Goal: Information Seeking & Learning: Stay updated

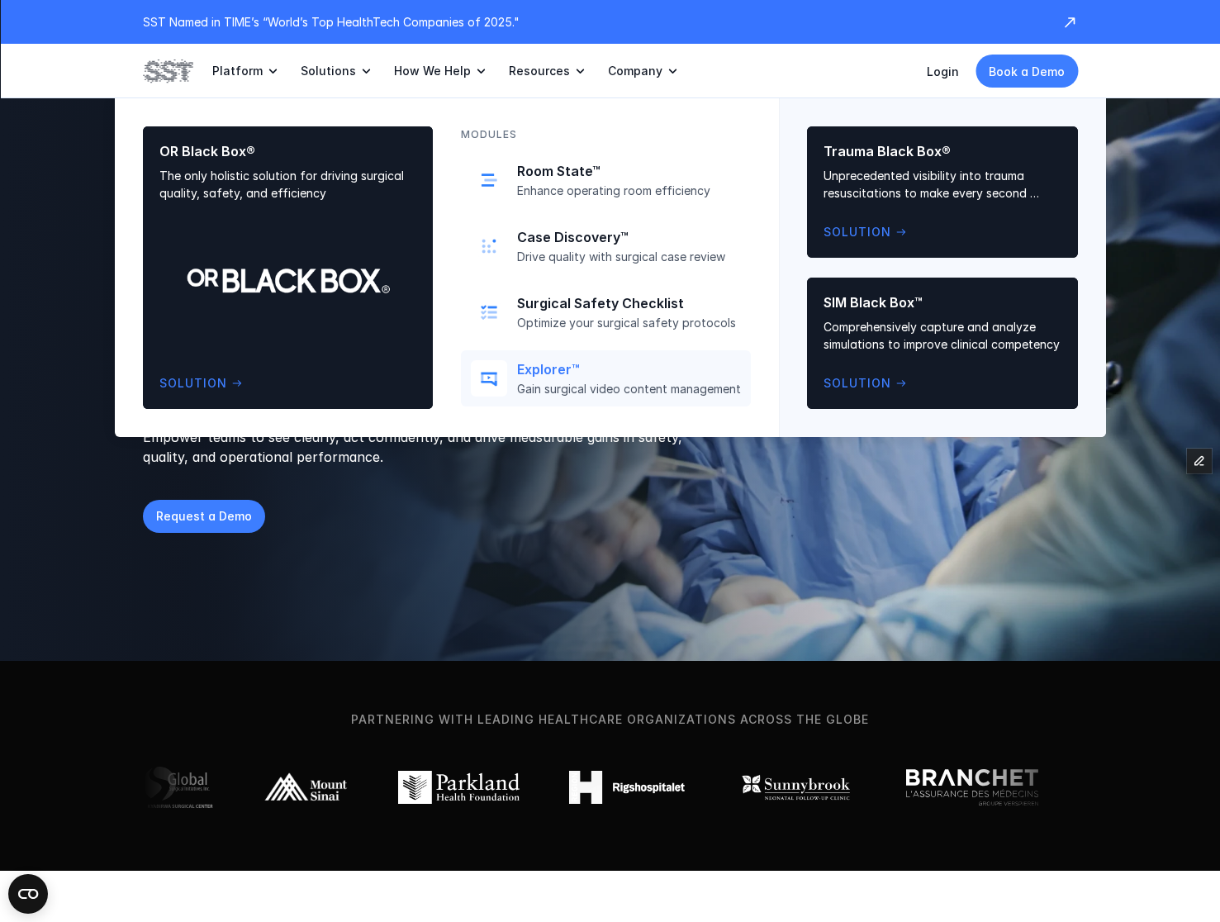
click at [523, 372] on p "Explorer™" at bounding box center [629, 369] width 224 height 17
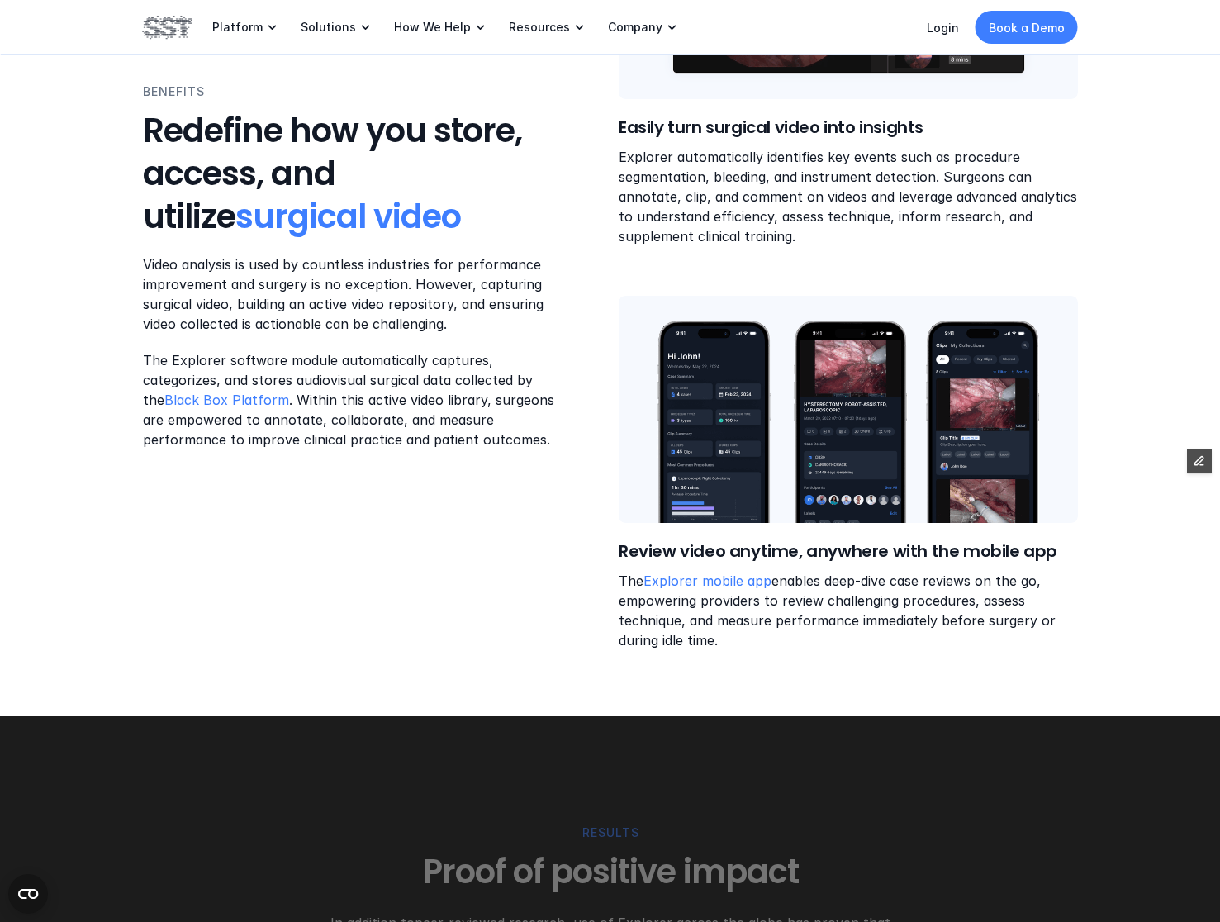
scroll to position [2127, 0]
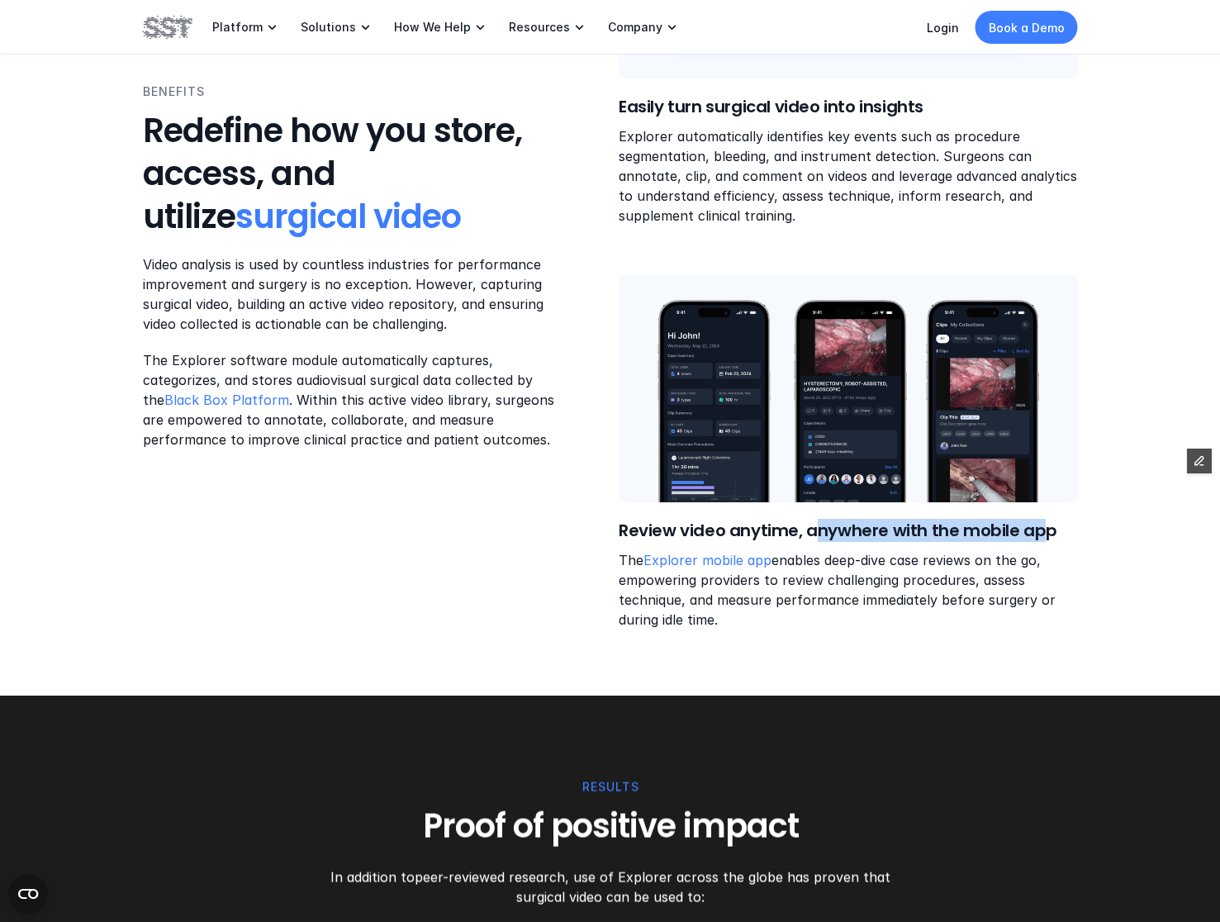
drag, startPoint x: 1013, startPoint y: 509, endPoint x: 797, endPoint y: 517, distance: 216.5
click at [819, 519] on h6 "Review video anytime, anywhere with the mobile app" at bounding box center [848, 530] width 459 height 23
click at [788, 519] on h6 "Review video anytime, anywhere with the mobile app" at bounding box center [848, 530] width 459 height 23
click at [793, 519] on h6 "Review video anytime, anywhere with the mobile app" at bounding box center [848, 530] width 459 height 23
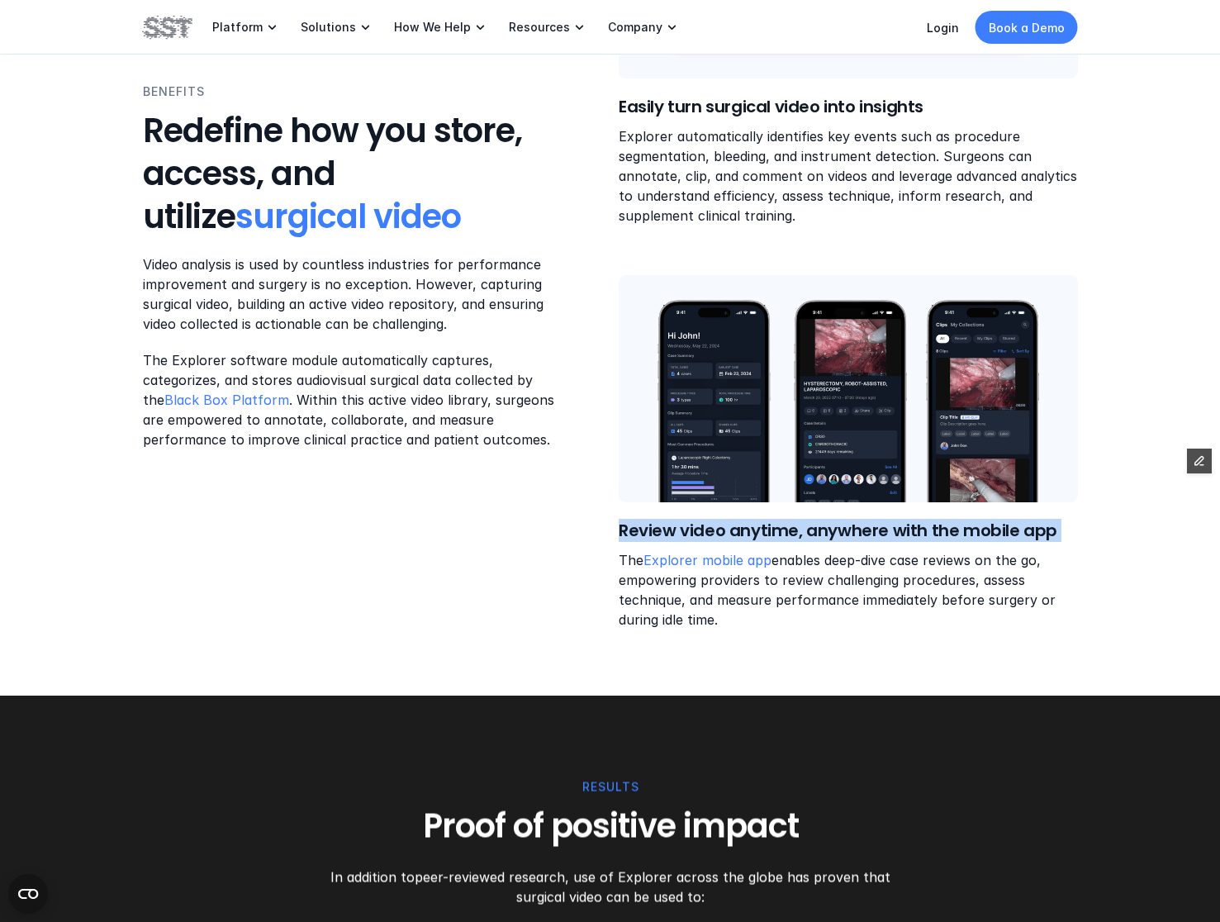
click at [793, 519] on h6 "Review video anytime, anywhere with the mobile app" at bounding box center [848, 530] width 459 height 23
copy h6 "Review video anytime, anywhere with the mobile app"
drag, startPoint x: 763, startPoint y: 604, endPoint x: 637, endPoint y: 533, distance: 144.9
copy p "The Explorer mobile app enables deep-dive case reviews on the go, empowering pr…"
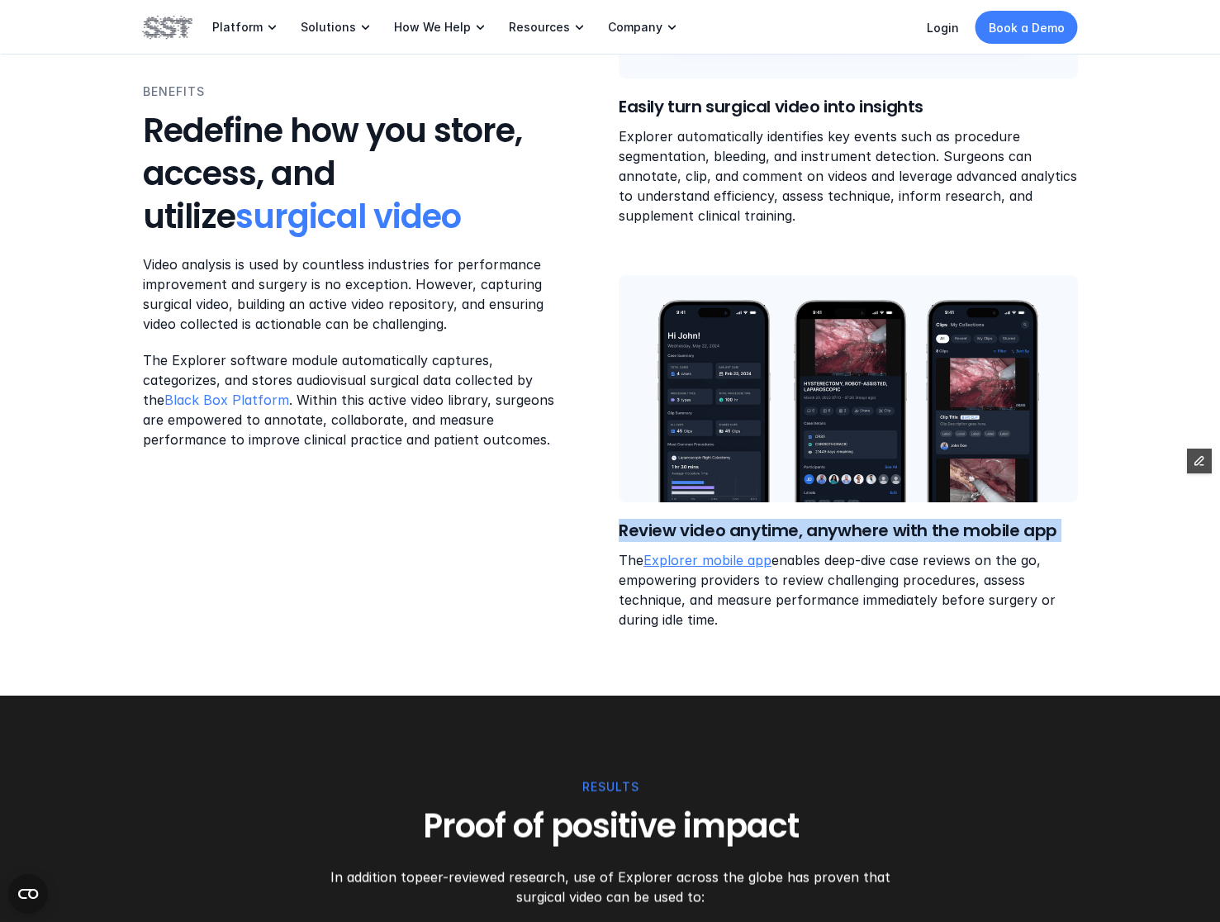
click at [720, 552] on link "Explorer mobile app" at bounding box center [707, 560] width 128 height 17
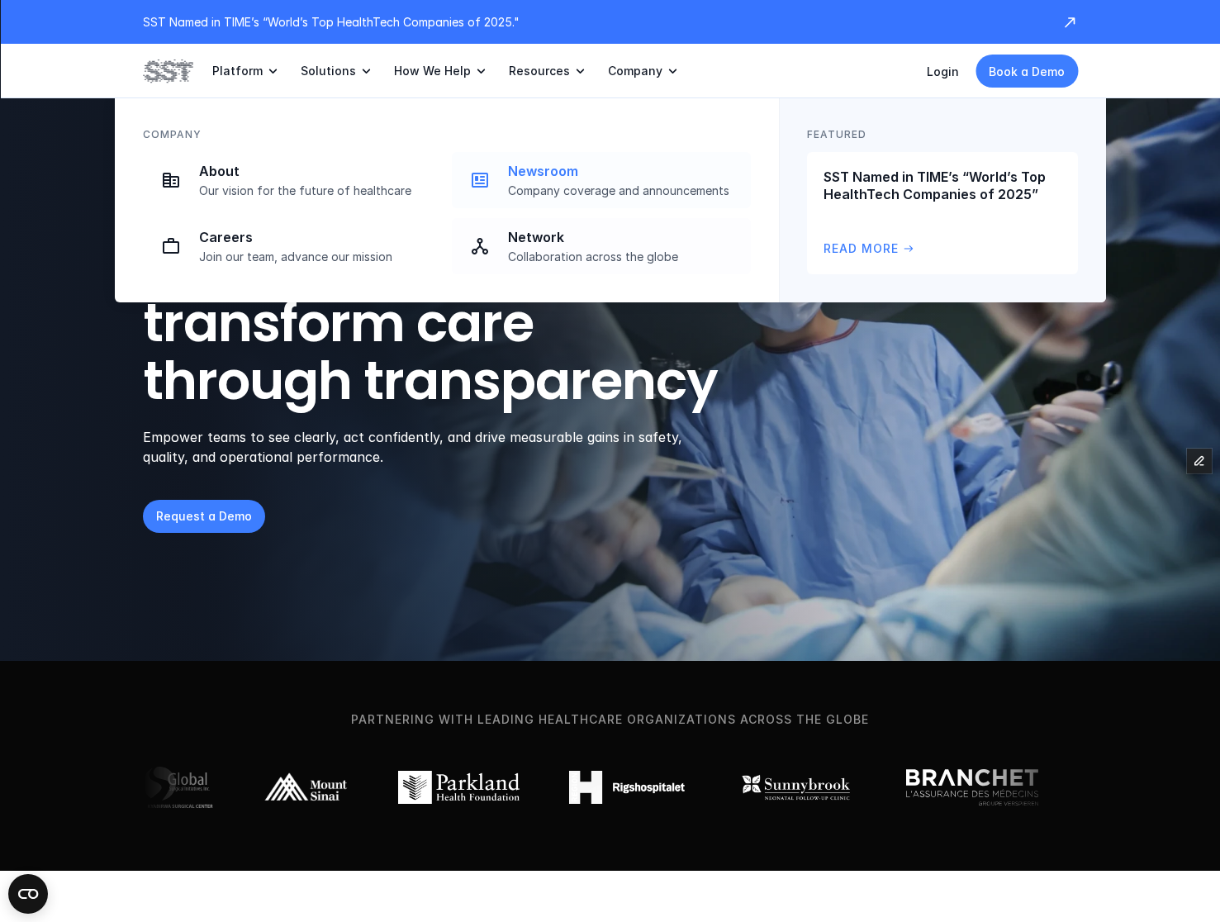
click at [576, 198] on link "Newsroom Company coverage and announcements" at bounding box center [601, 180] width 299 height 56
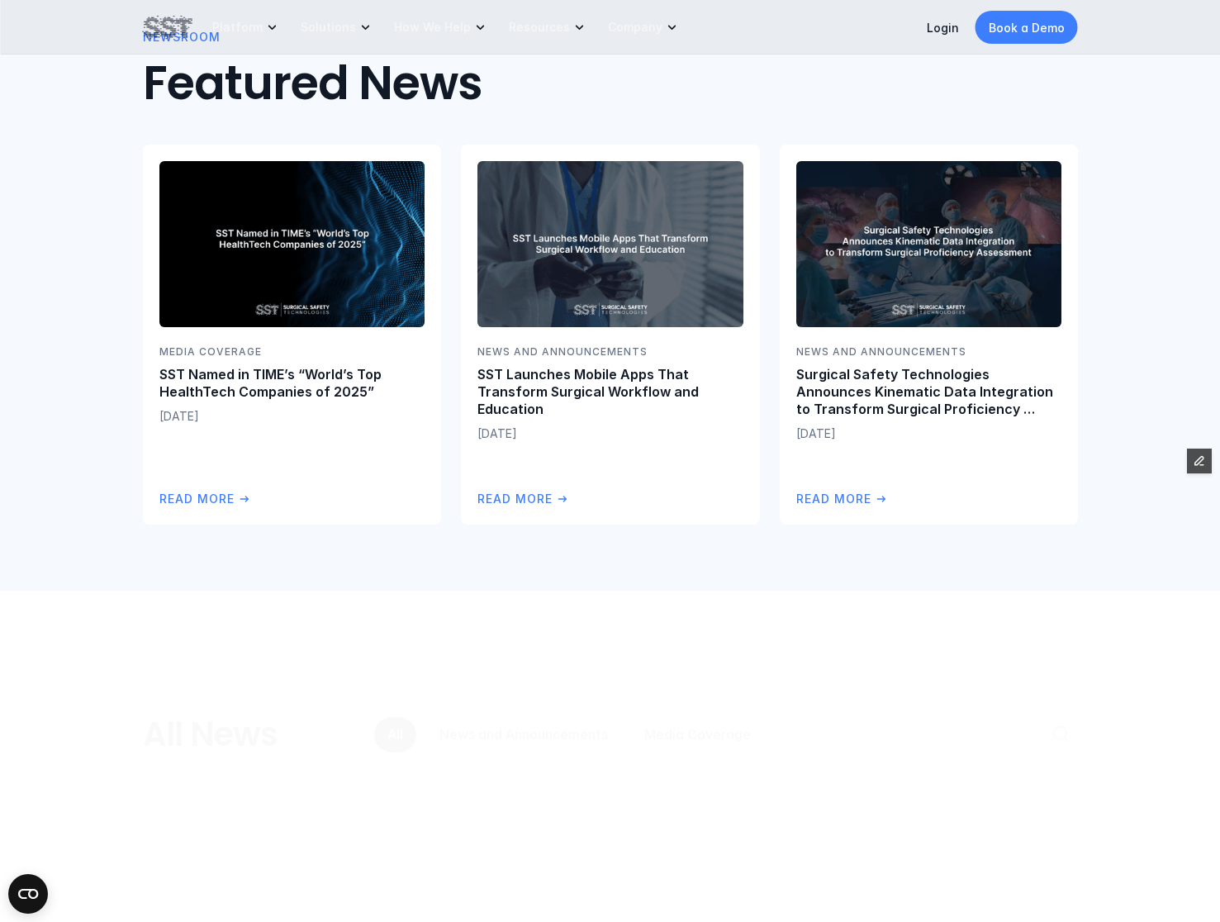
scroll to position [550, 0]
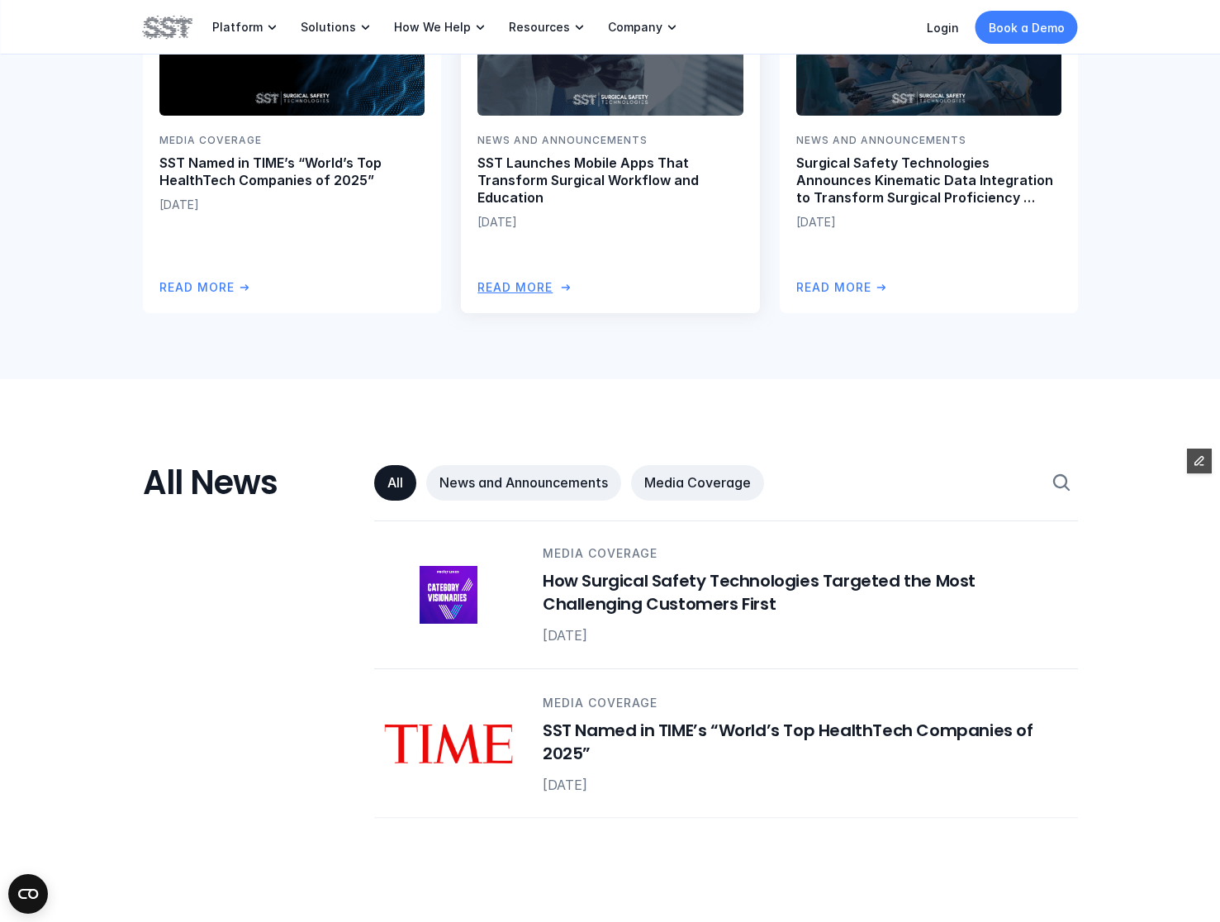
click at [639, 191] on p "SST Launches Mobile Apps That Transform Surgical Workflow and Education" at bounding box center [609, 179] width 265 height 51
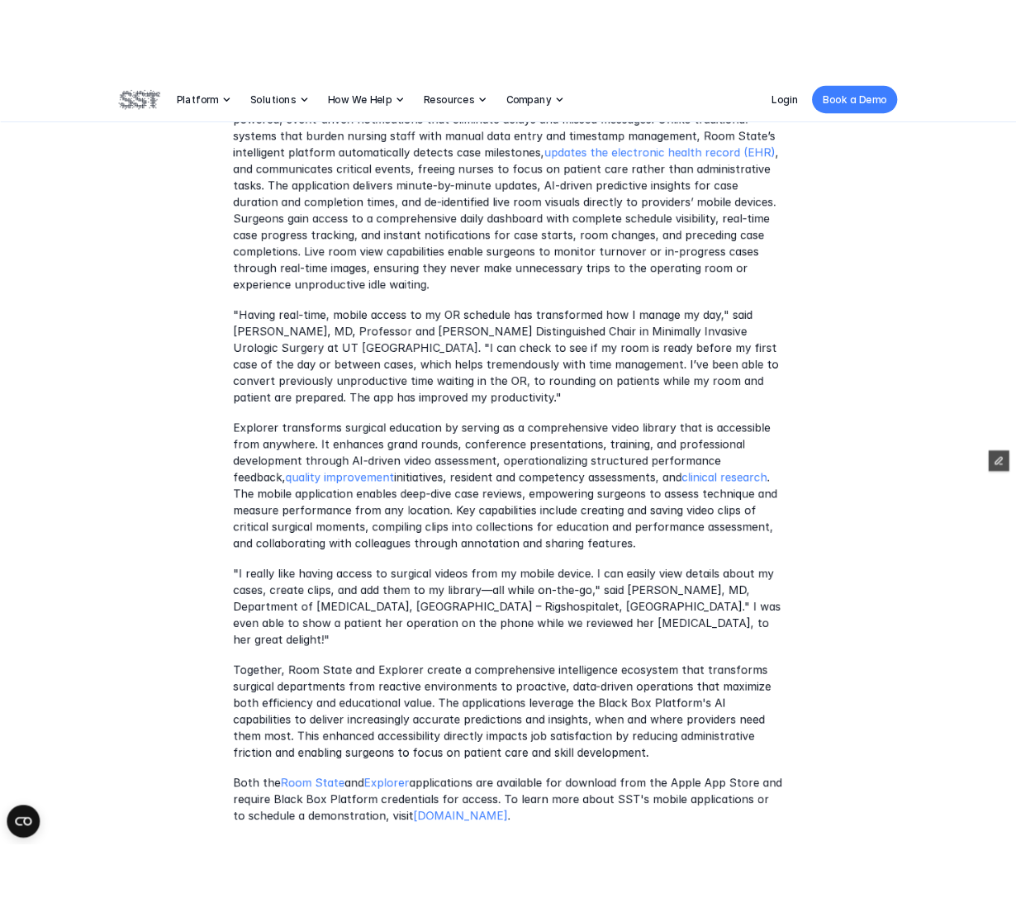
scroll to position [1056, 0]
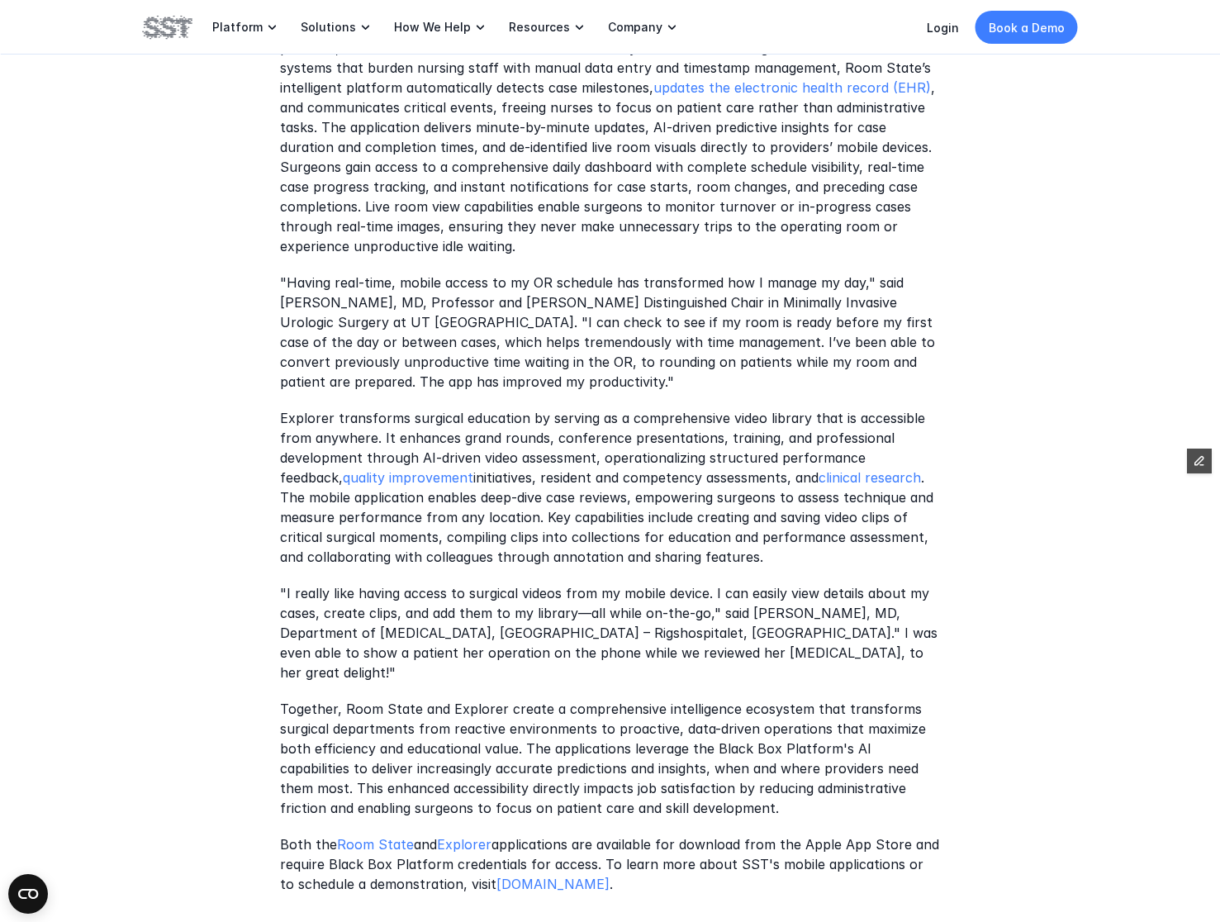
click at [491, 591] on p ""I really like having access to surgical videos from my mobile device. I can ea…" at bounding box center [610, 633] width 661 height 99
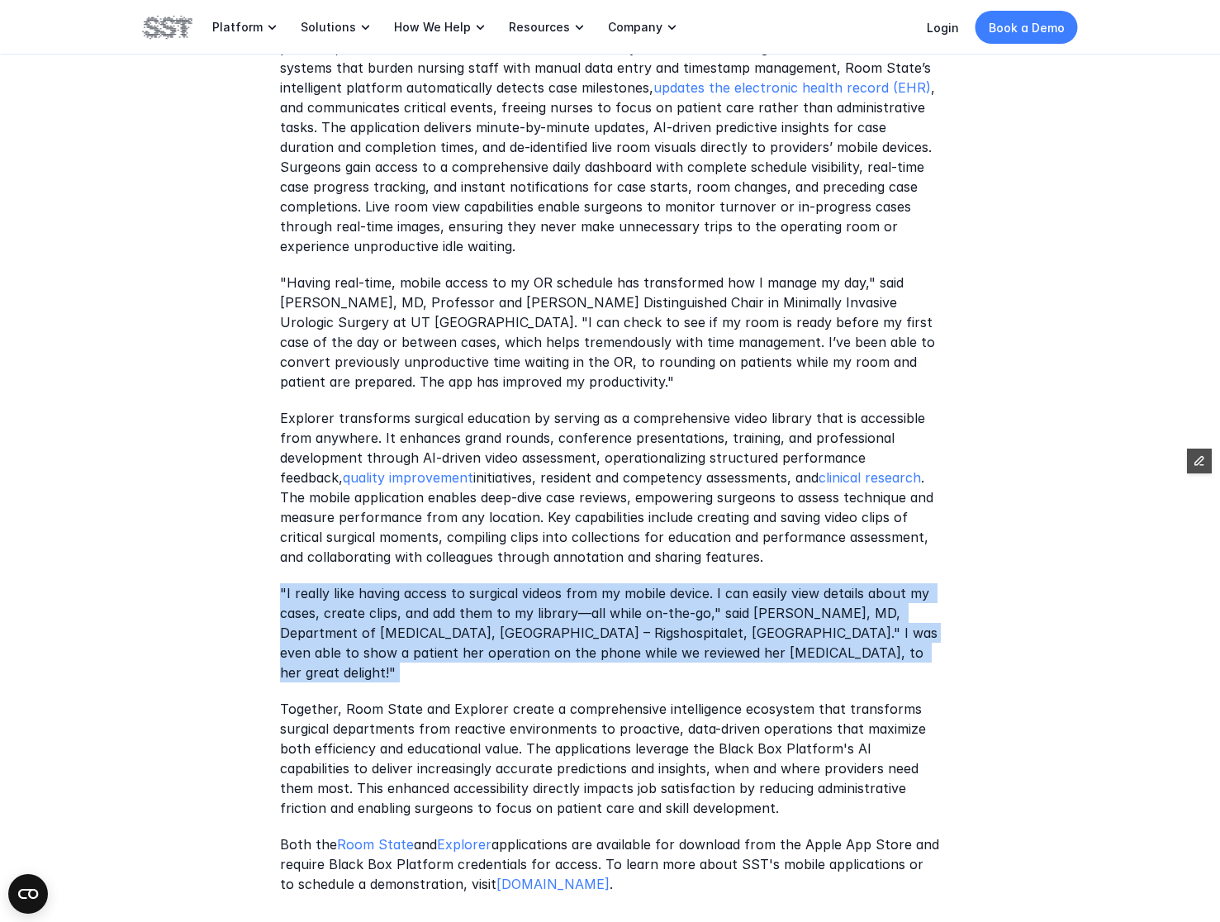
click at [491, 591] on p ""I really like having access to surgical videos from my mobile device. I can ea…" at bounding box center [610, 633] width 661 height 99
click at [397, 584] on p ""I really like having access to surgical videos from my mobile device. I can ea…" at bounding box center [610, 633] width 661 height 99
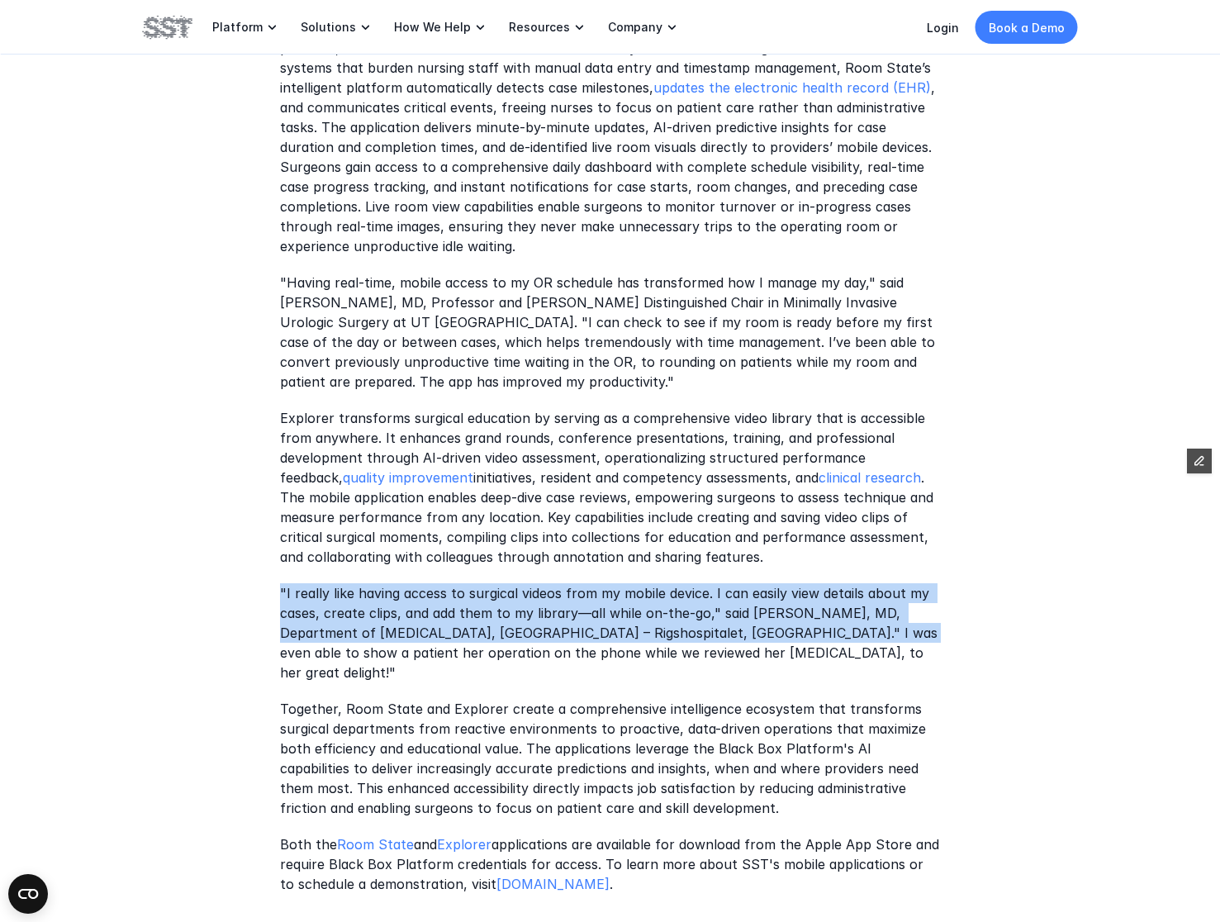
drag, startPoint x: 869, startPoint y: 615, endPoint x: 278, endPoint y: 562, distance: 592.9
click at [278, 562] on div "Image Source: Surgical Safety Technologies New York, NY — August 20, 2025 — Sur…" at bounding box center [610, 199] width 1220 height 1844
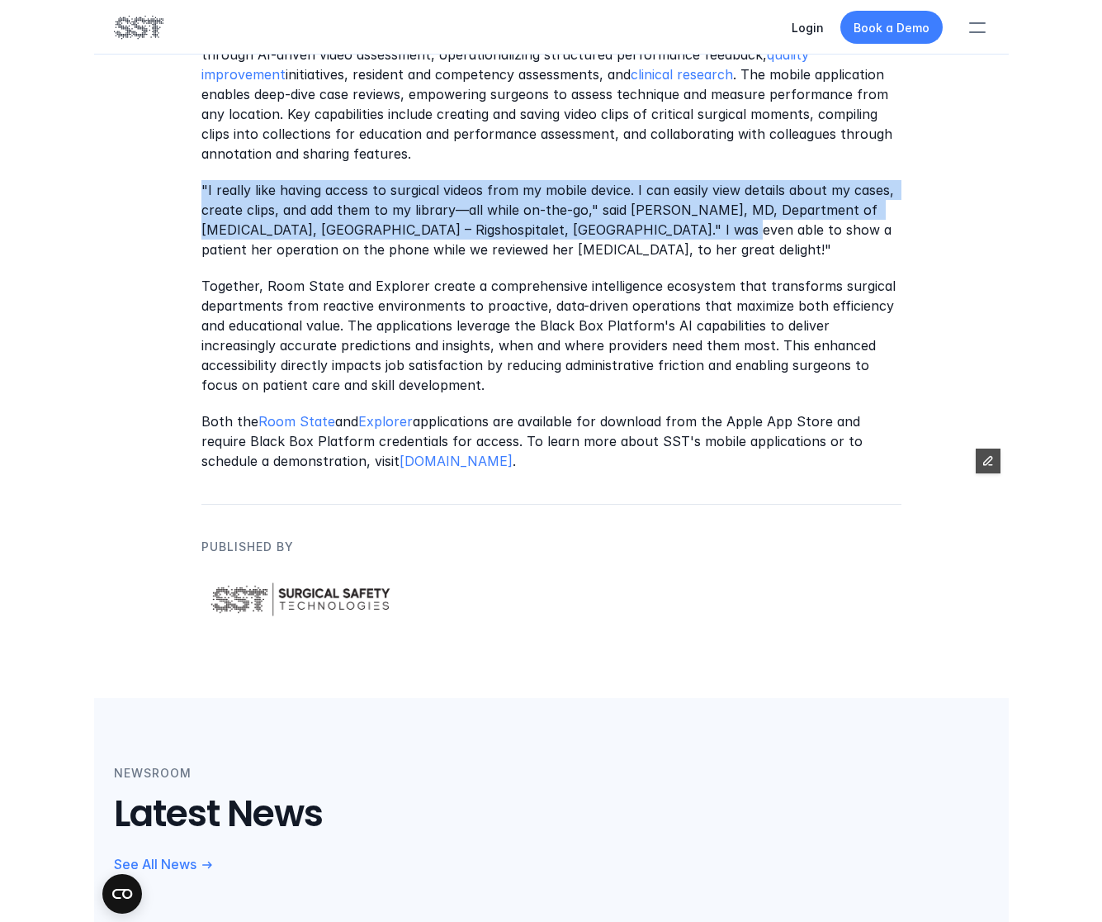
scroll to position [1429, 0]
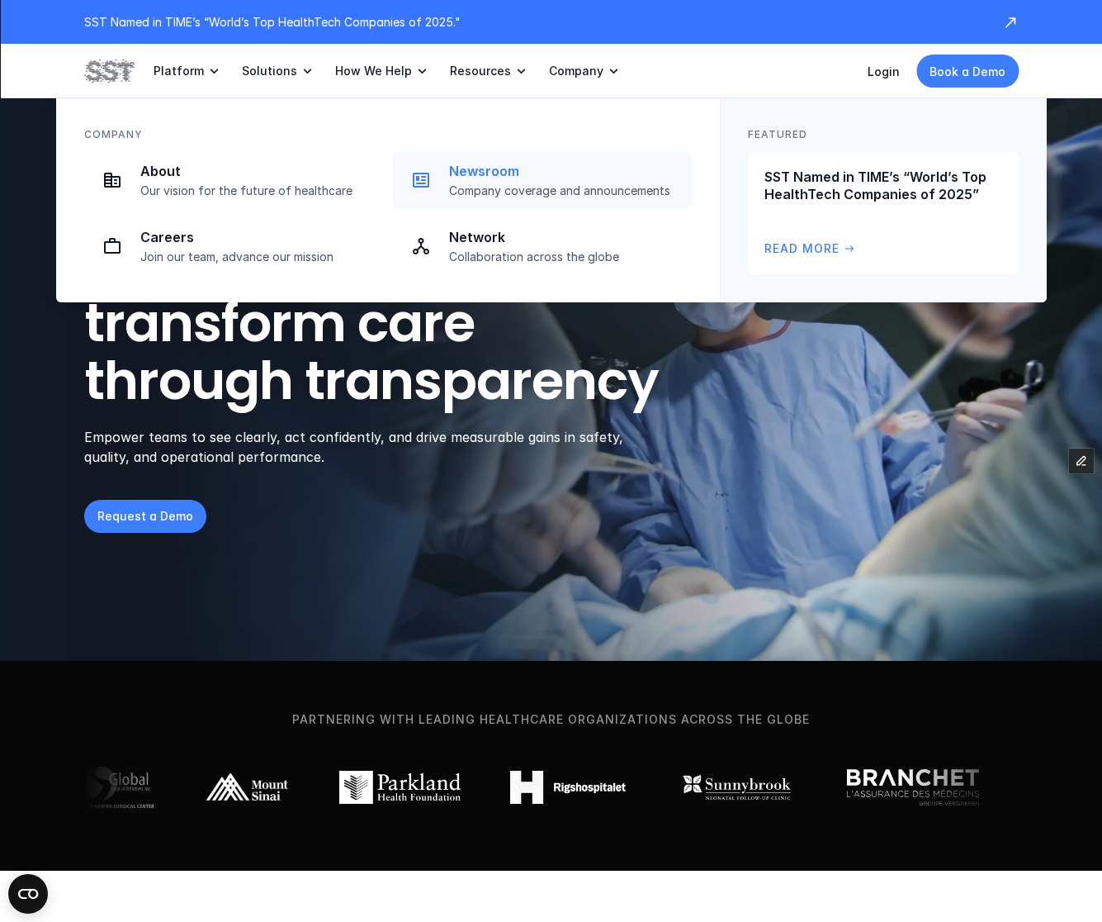
click at [490, 192] on p "Company coverage and announcements" at bounding box center [565, 190] width 233 height 15
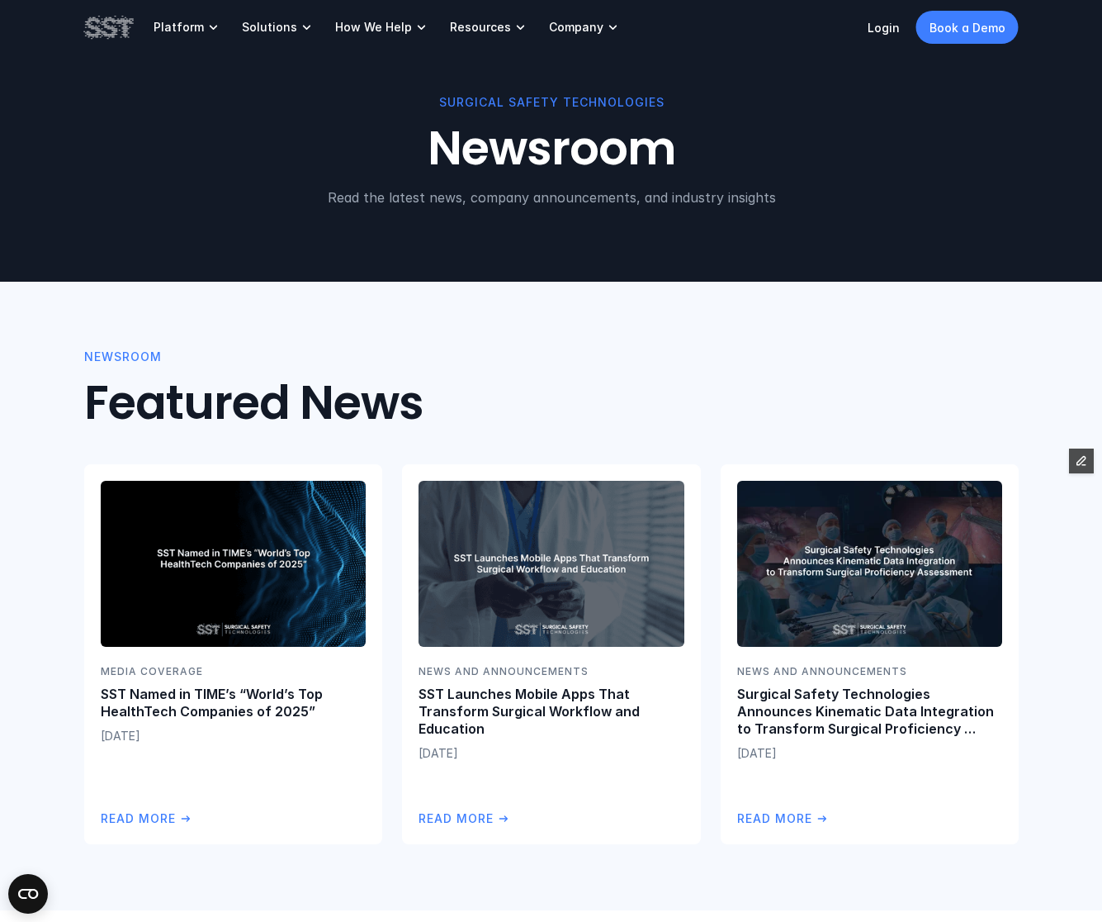
scroll to position [24, 0]
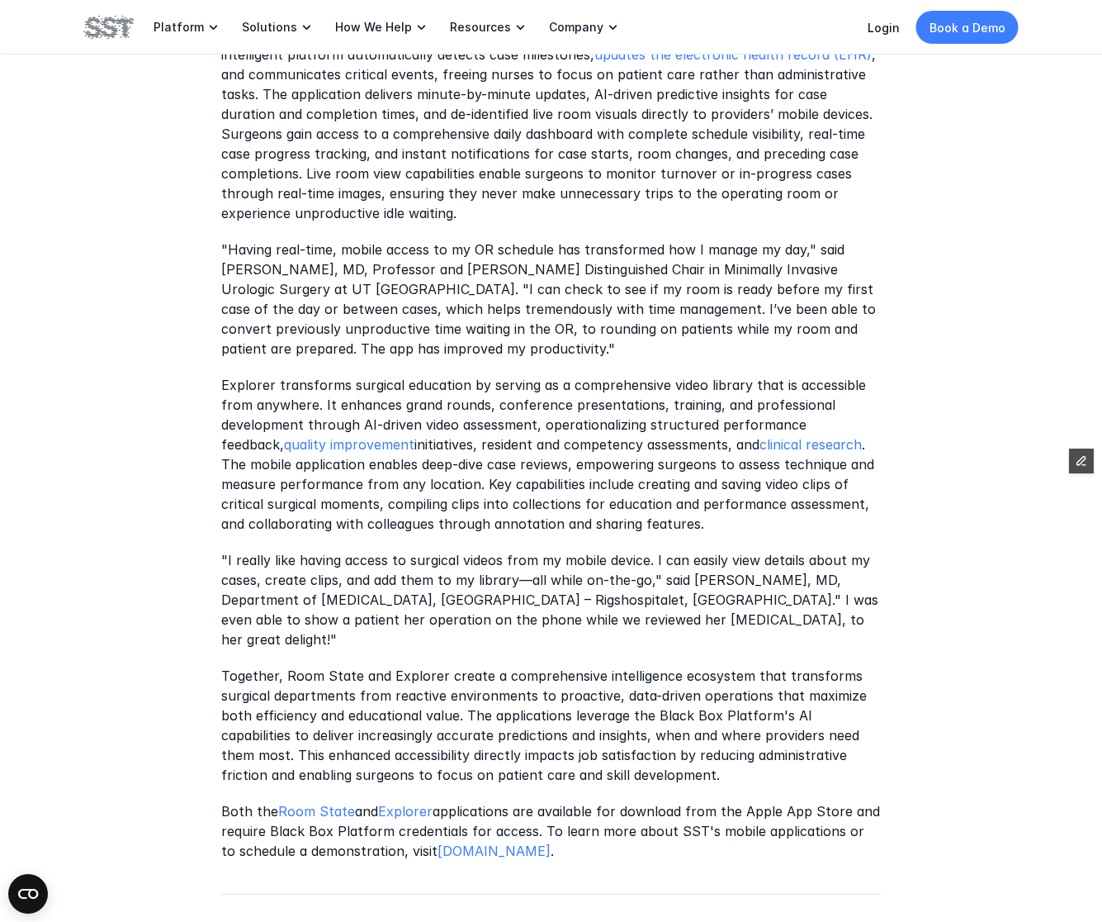
scroll to position [1078, 0]
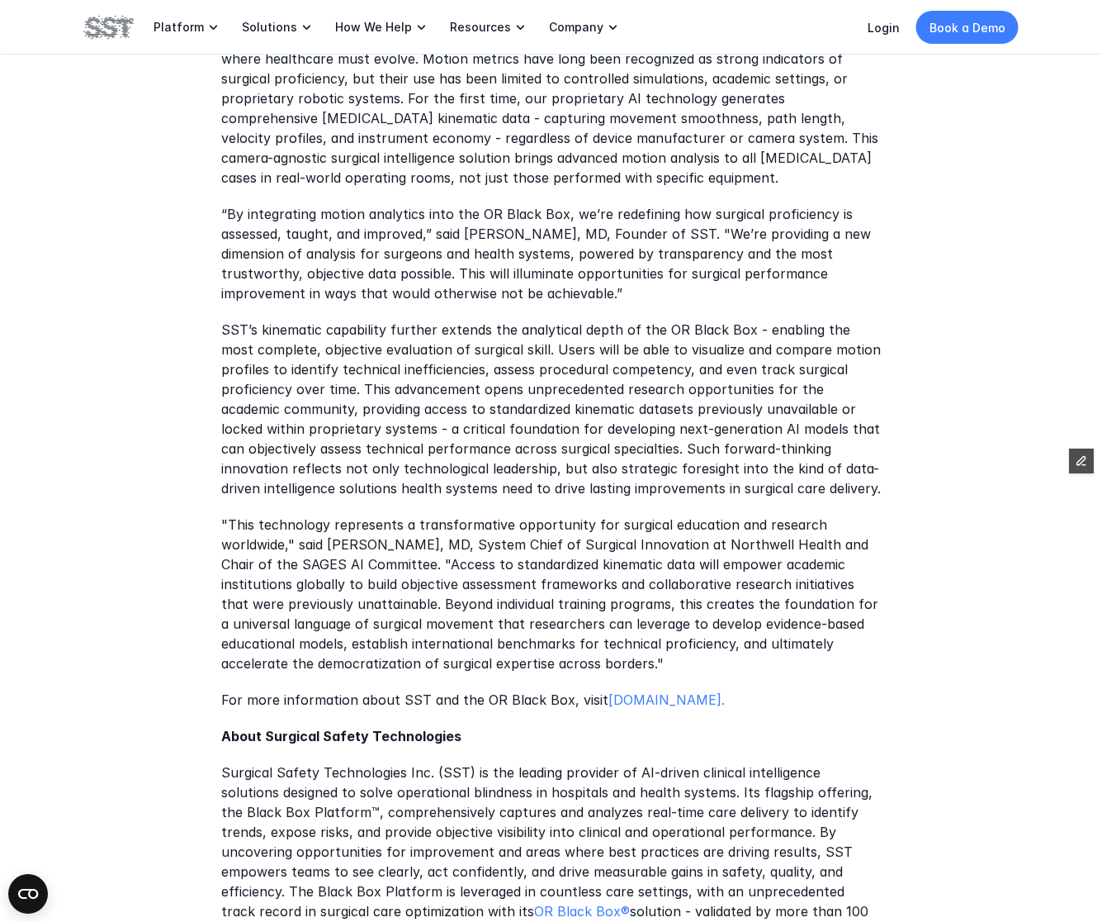
scroll to position [960, 0]
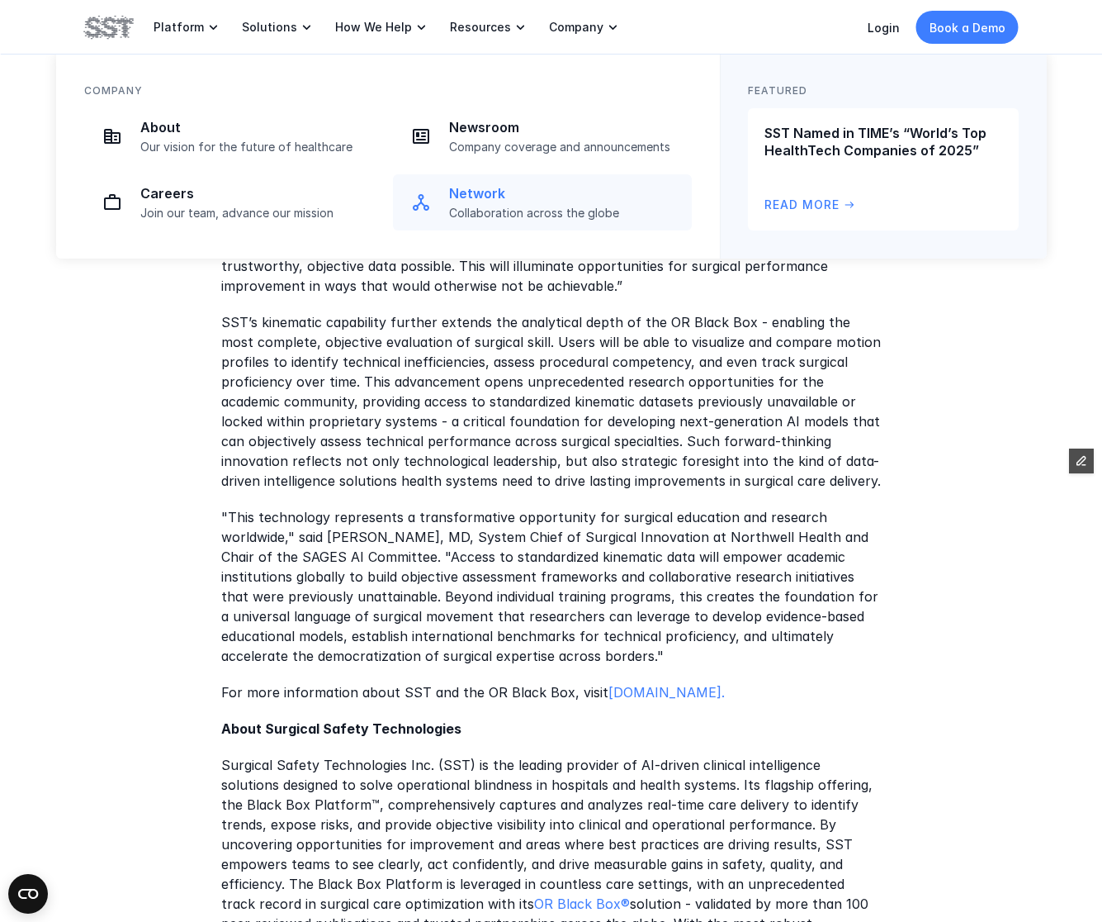
click at [529, 135] on p "Newsroom" at bounding box center [565, 127] width 233 height 17
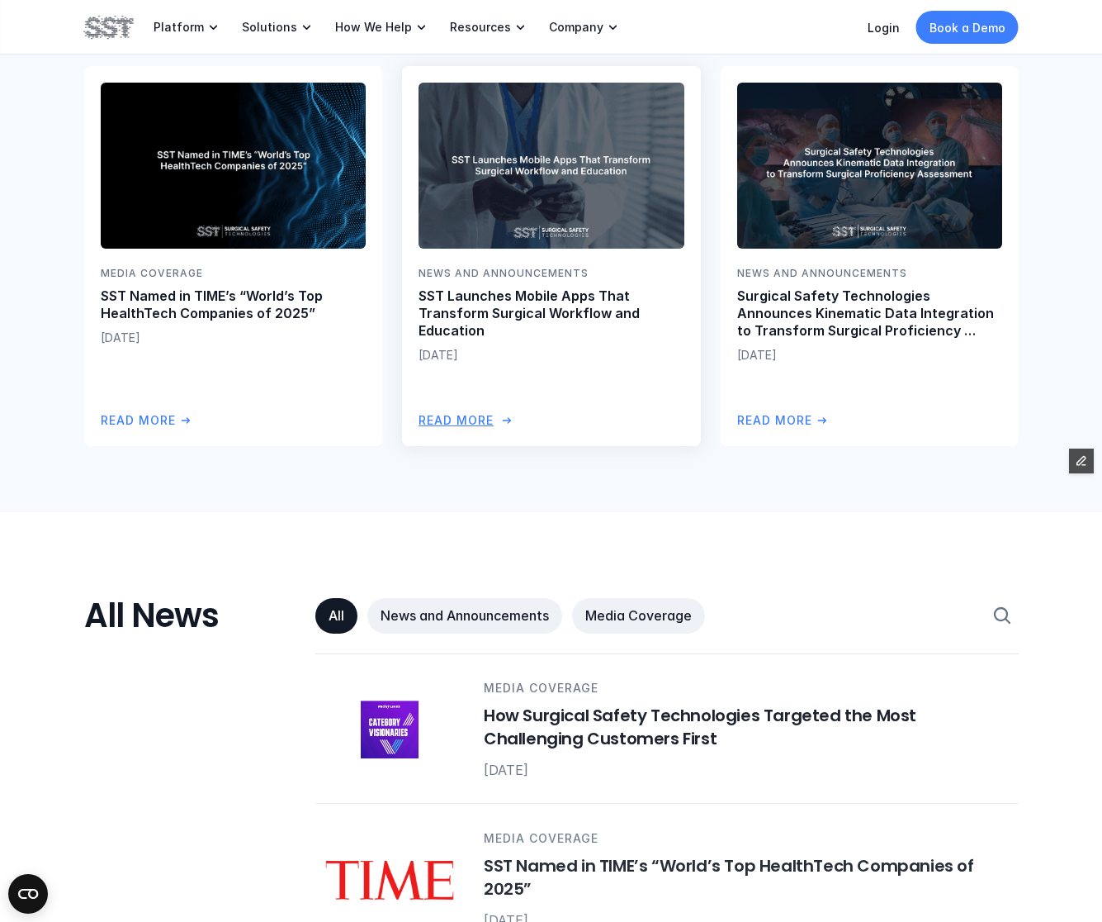
scroll to position [723, 0]
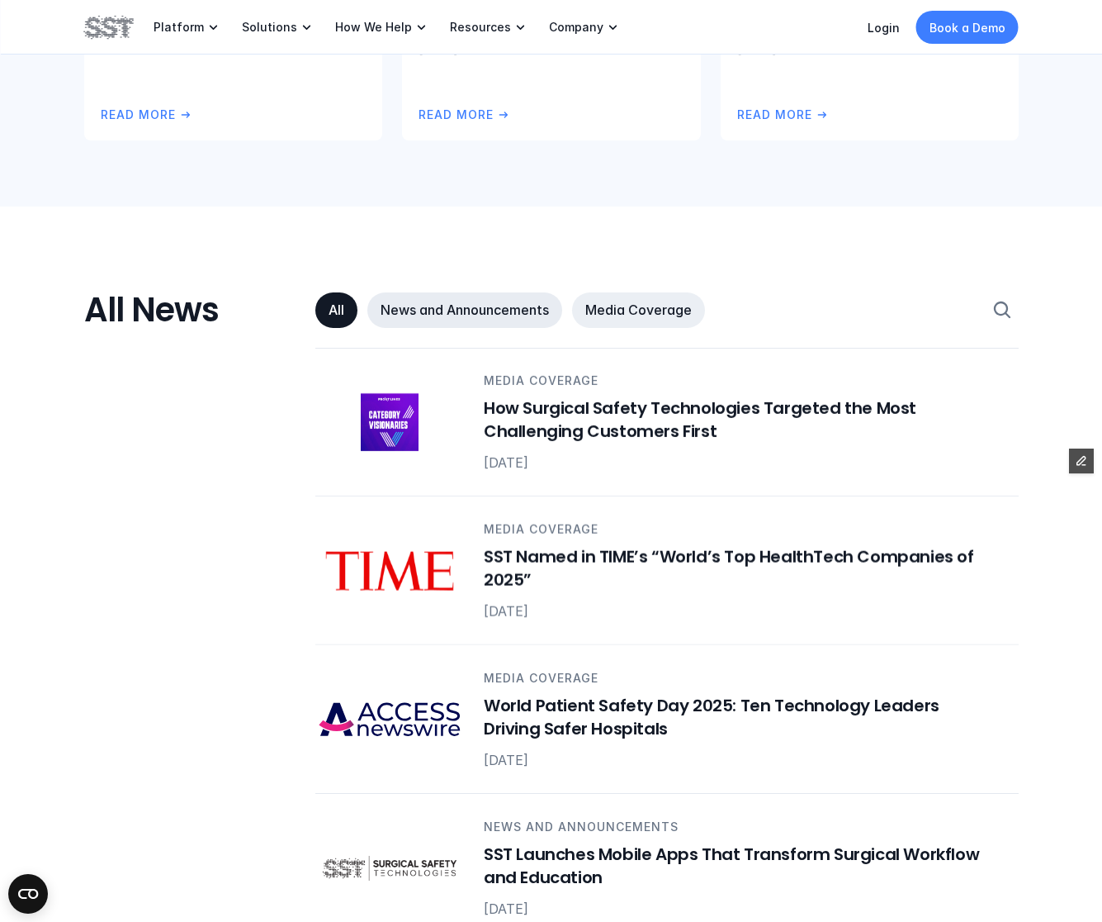
click at [514, 305] on p "News and Announcements" at bounding box center [465, 309] width 168 height 17
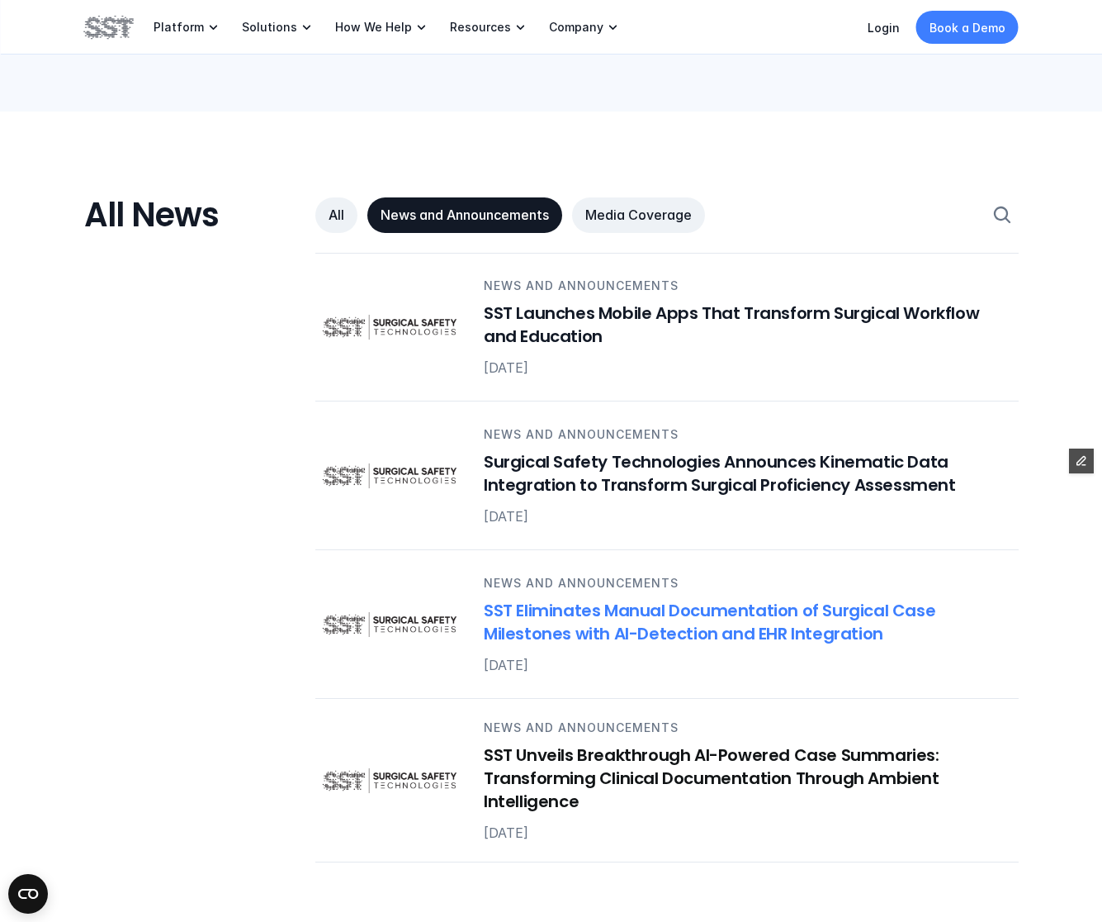
scroll to position [831, 0]
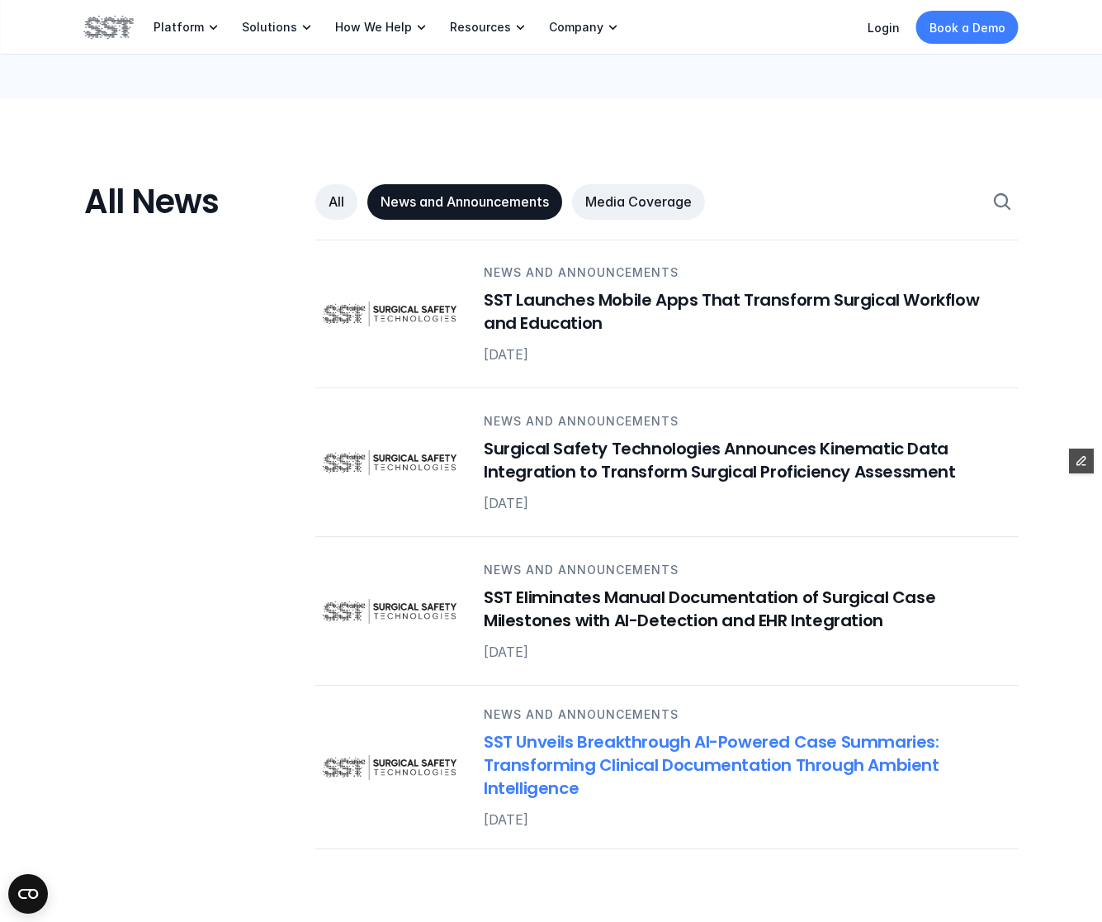
click at [562, 737] on h6 "SST Unveils Breakthrough AI-Powered Case Summaries: Transforming Clinical Docum…" at bounding box center [741, 764] width 515 height 69
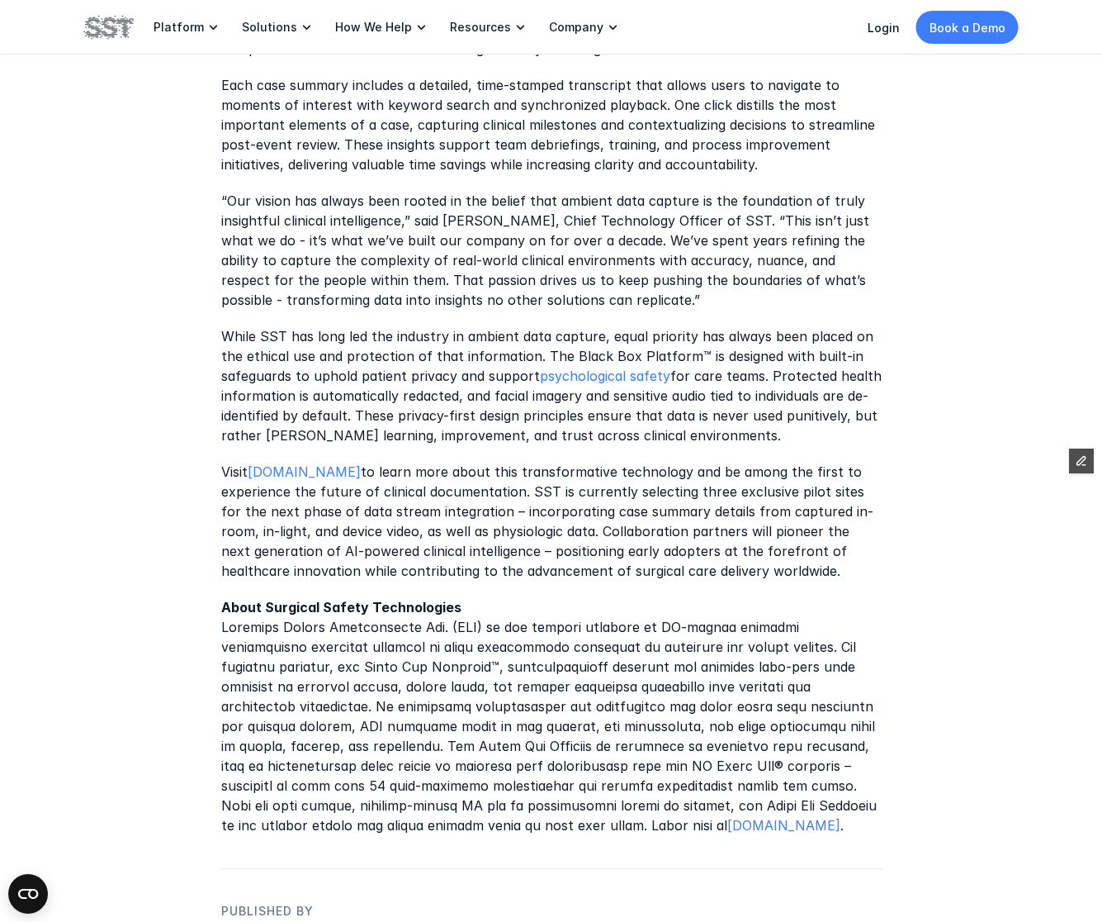
scroll to position [1056, 0]
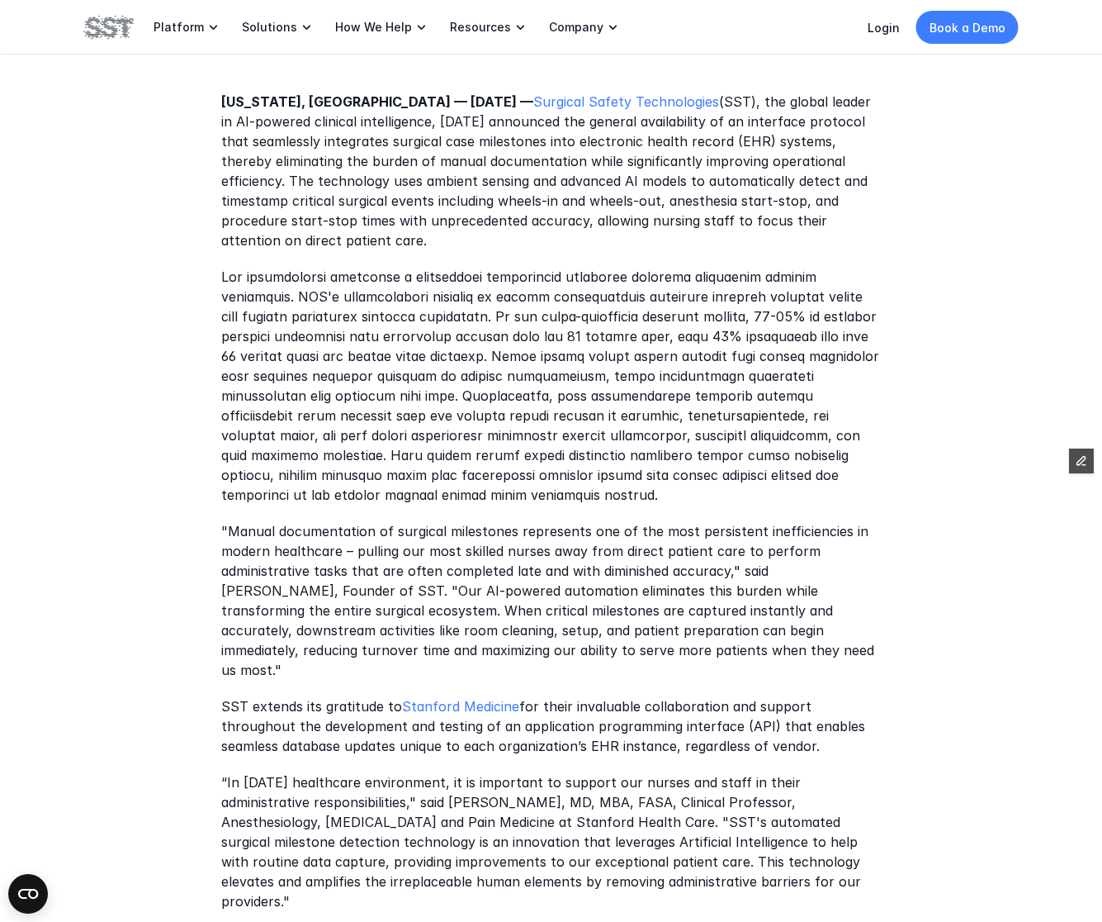
scroll to position [762, 0]
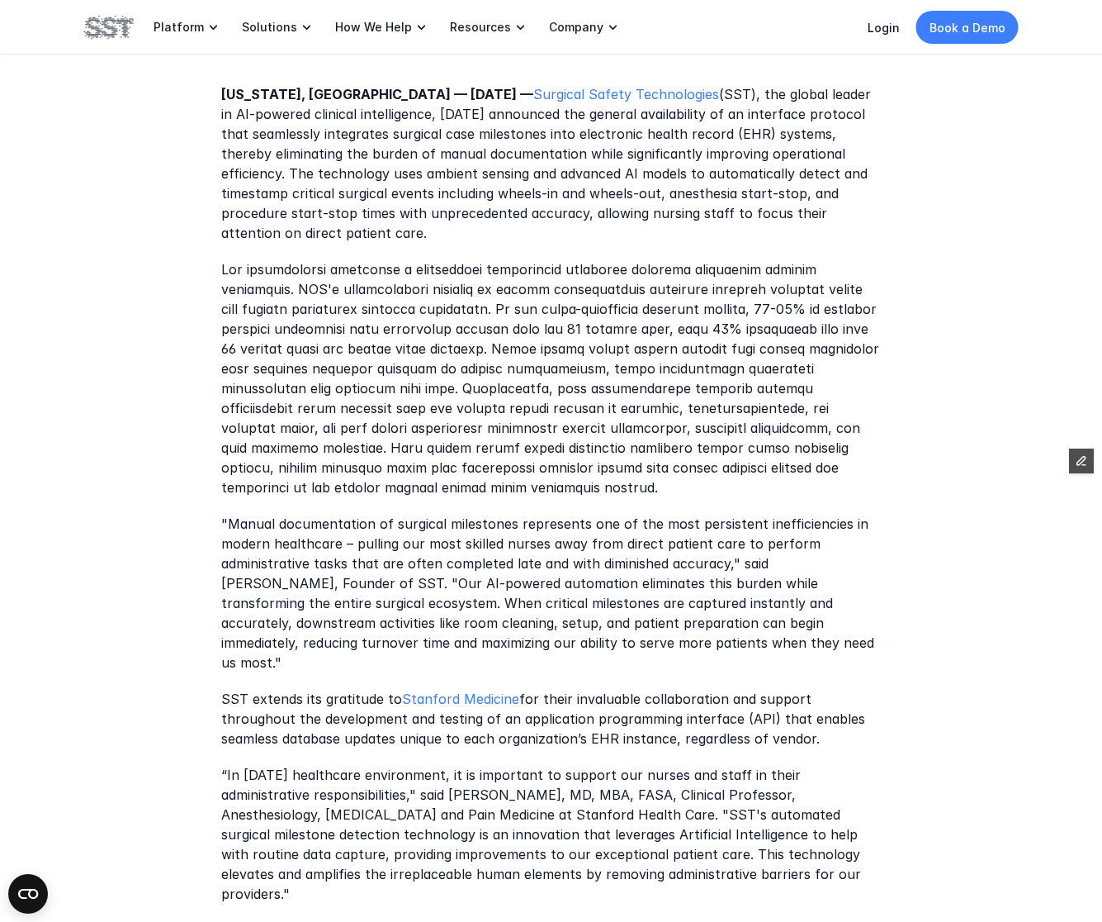
click at [656, 456] on p at bounding box center [551, 379] width 661 height 238
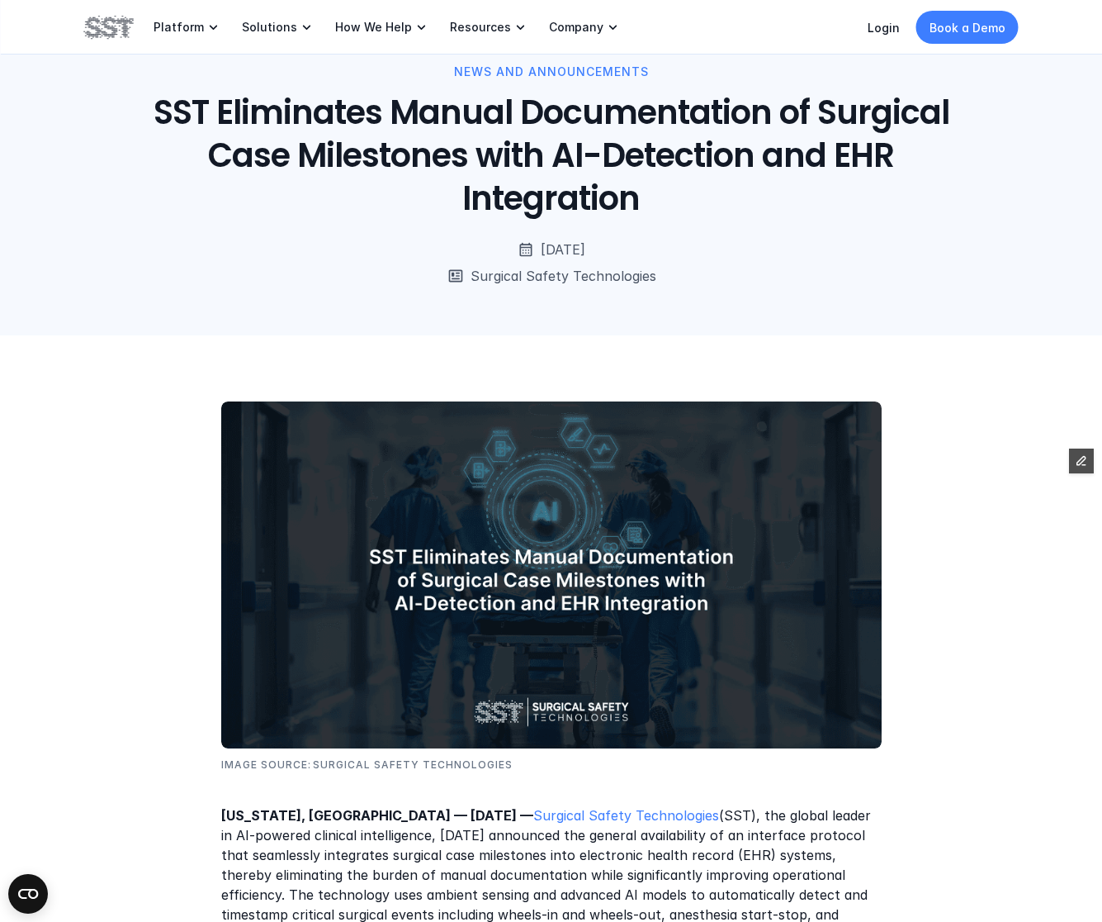
scroll to position [0, 0]
